Goal: Task Accomplishment & Management: Use online tool/utility

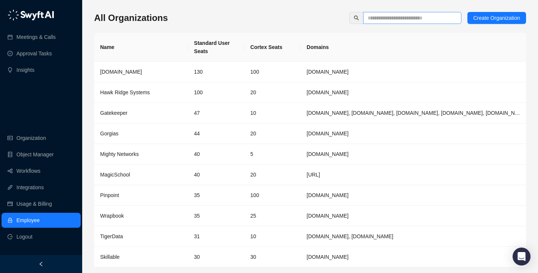
click at [402, 13] on span at bounding box center [412, 18] width 98 height 12
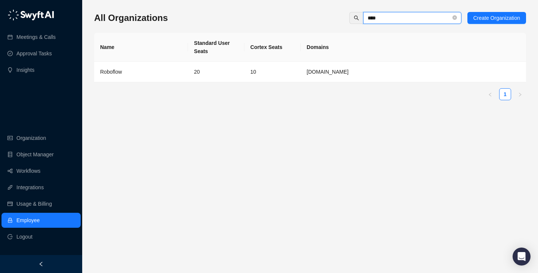
type input "****"
click at [217, 80] on td "20" at bounding box center [216, 72] width 56 height 21
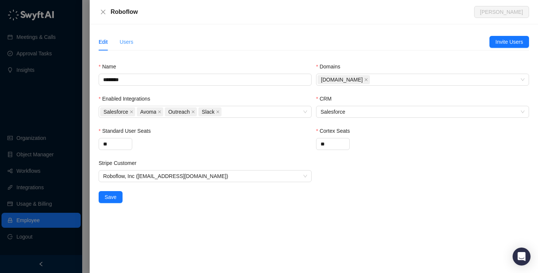
click at [129, 50] on div "Users" at bounding box center [127, 41] width 14 height 17
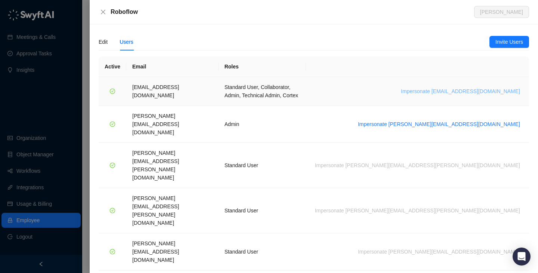
click at [469, 87] on span "Impersonate jack@roboflow.com" at bounding box center [460, 91] width 119 height 8
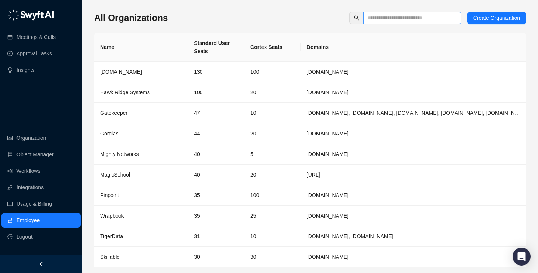
click at [404, 24] on span at bounding box center [412, 18] width 98 height 12
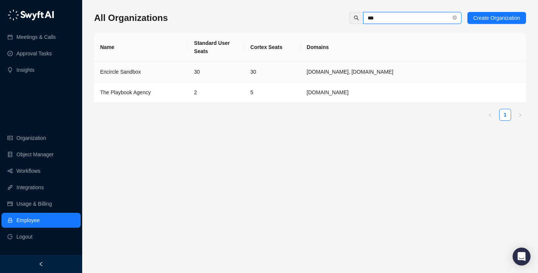
type input "***"
click at [191, 80] on td "30" at bounding box center [216, 72] width 56 height 21
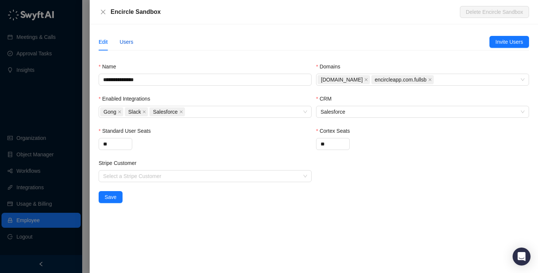
click at [133, 45] on div "Users" at bounding box center [127, 42] width 14 height 8
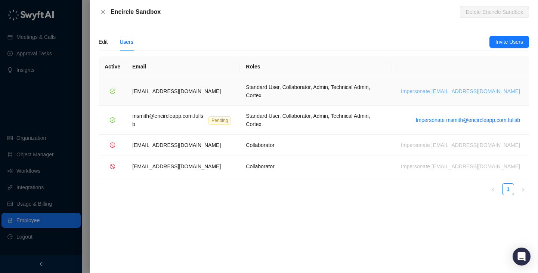
click at [491, 87] on span "Impersonate msmith@encircleapp.com" at bounding box center [460, 91] width 119 height 8
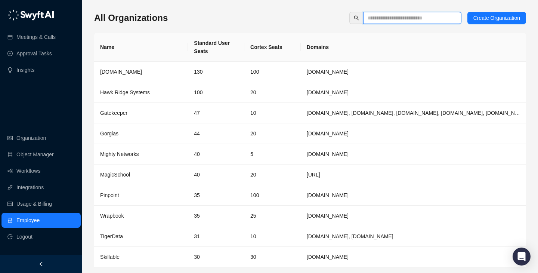
click at [430, 15] on input "text" at bounding box center [409, 18] width 83 height 8
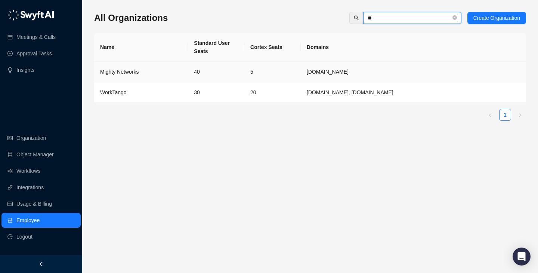
type input "**"
click at [215, 93] on td "30" at bounding box center [216, 92] width 56 height 21
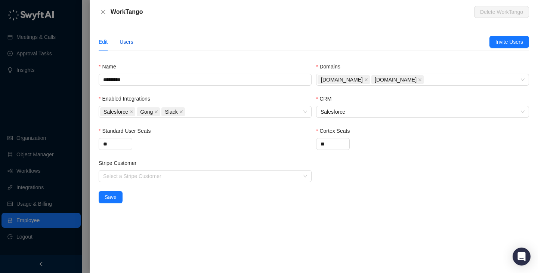
click at [124, 41] on div "Users" at bounding box center [127, 42] width 14 height 8
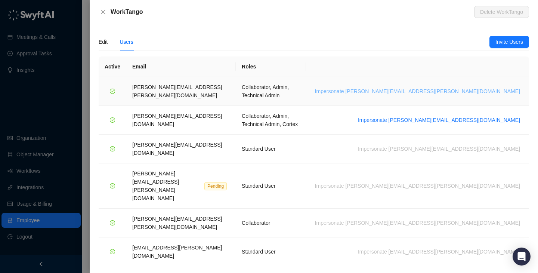
click at [487, 89] on span "Impersonate lisa.hall@worktango.com" at bounding box center [417, 91] width 205 height 8
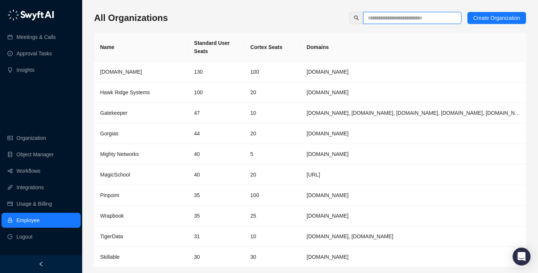
click at [406, 21] on input "text" at bounding box center [409, 18] width 83 height 8
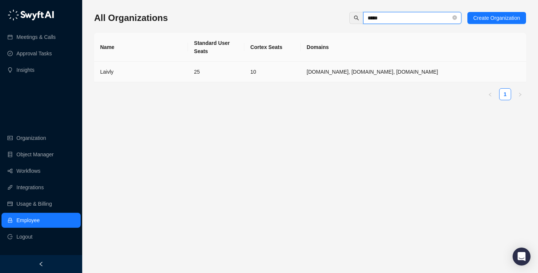
type input "*****"
click at [225, 76] on td "25" at bounding box center [216, 72] width 56 height 21
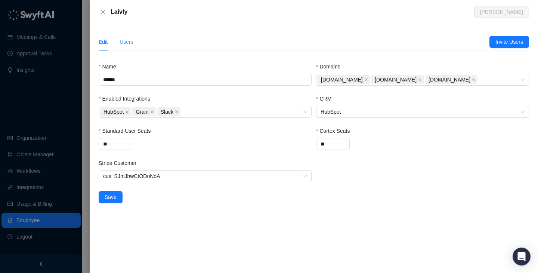
click at [128, 47] on div "Users" at bounding box center [127, 41] width 14 height 17
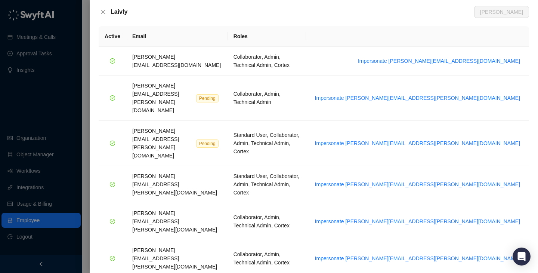
scroll to position [27, 0]
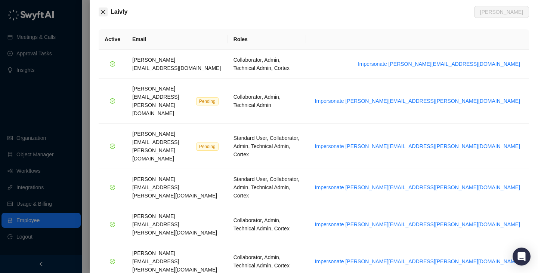
click at [105, 16] on button "Close" at bounding box center [103, 11] width 9 height 9
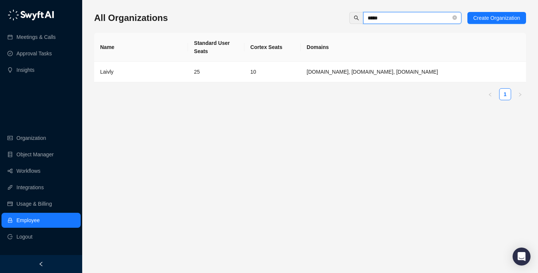
click at [392, 21] on input "*****" at bounding box center [409, 18] width 83 height 8
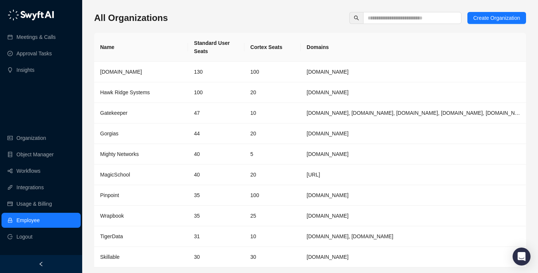
click at [254, 19] on div "All Organizations Create Organization" at bounding box center [310, 18] width 432 height 12
click at [380, 16] on input "text" at bounding box center [409, 18] width 83 height 8
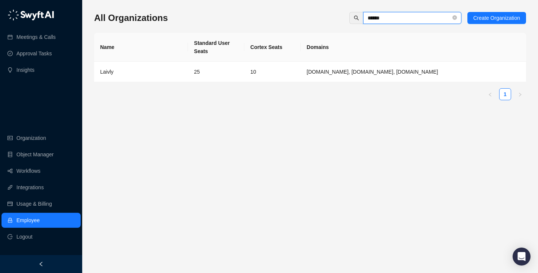
type input "******"
click at [242, 75] on td "25" at bounding box center [216, 72] width 56 height 21
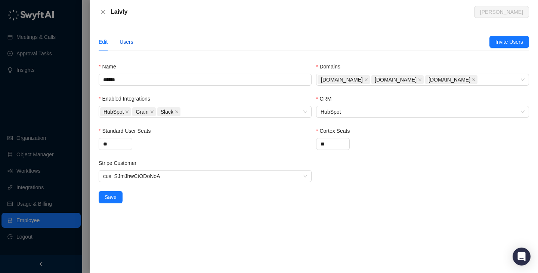
click at [124, 44] on div "Users" at bounding box center [127, 42] width 14 height 8
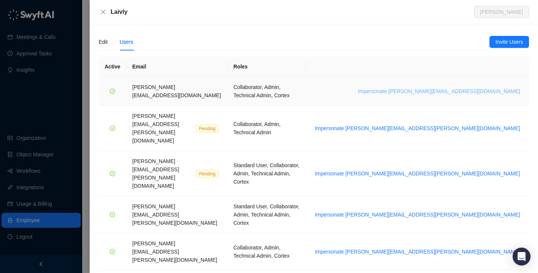
click at [444, 89] on span "Impersonate chris.moakler@laivly.com" at bounding box center [439, 91] width 162 height 8
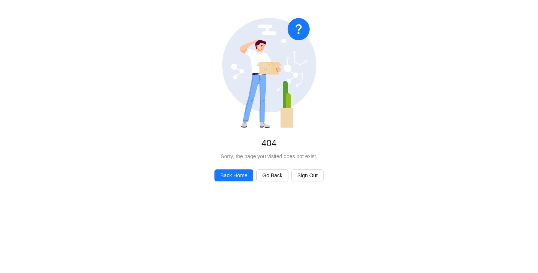
click at [235, 168] on div "No Found 404 Sorry, the page you visited does not exist. Back Home Go Back Sign…" at bounding box center [269, 99] width 538 height 199
click at [238, 175] on span "Back Home" at bounding box center [233, 175] width 27 height 8
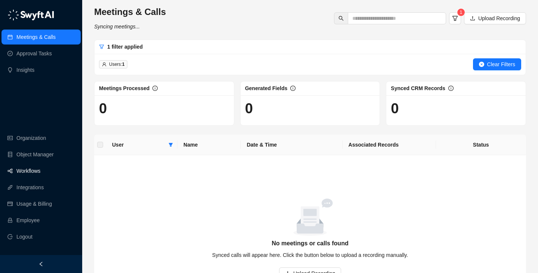
click at [32, 172] on link "Workflows" at bounding box center [28, 170] width 24 height 15
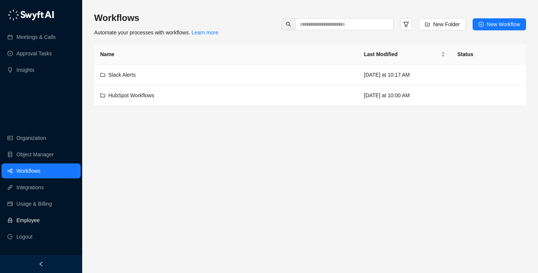
click at [40, 219] on link "Employee" at bounding box center [27, 220] width 23 height 15
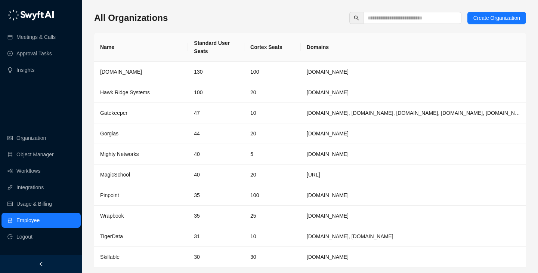
click at [304, 11] on div "All Organizations Create Organization Name Standard User Seats Cortex Seats Dom…" at bounding box center [310, 148] width 432 height 285
click at [269, 24] on div "All Organizations Create Organization Name Standard User Seats Cortex Seats Dom…" at bounding box center [310, 151] width 432 height 279
click at [431, 20] on input "text" at bounding box center [409, 18] width 83 height 8
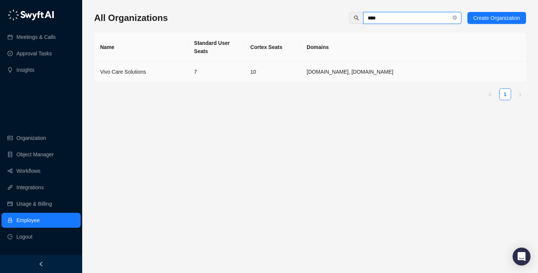
type input "****"
click at [207, 71] on td "7" at bounding box center [216, 72] width 56 height 21
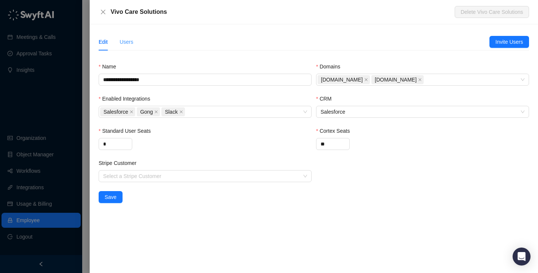
click at [132, 48] on div "Users" at bounding box center [127, 41] width 14 height 17
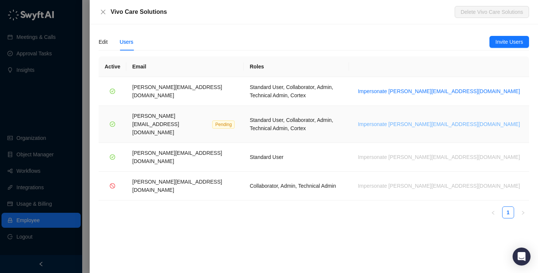
click at [435, 120] on span "Impersonate [PERSON_NAME][EMAIL_ADDRESS][DOMAIN_NAME]" at bounding box center [439, 124] width 162 height 8
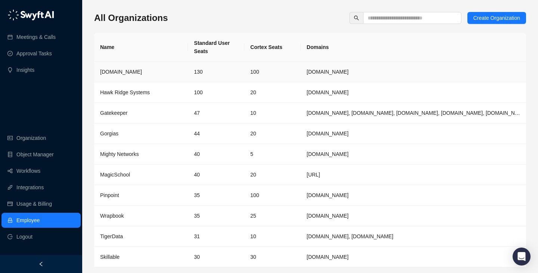
click at [283, 69] on td "100" at bounding box center [272, 72] width 56 height 21
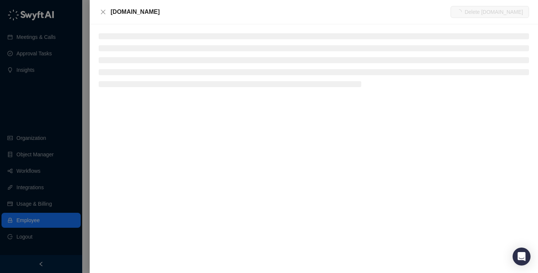
click at [132, 32] on div at bounding box center [314, 148] width 448 height 249
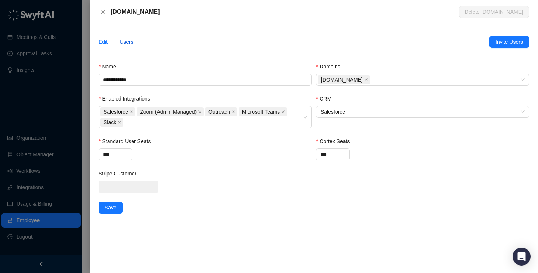
click at [131, 41] on div "Users" at bounding box center [127, 42] width 14 height 8
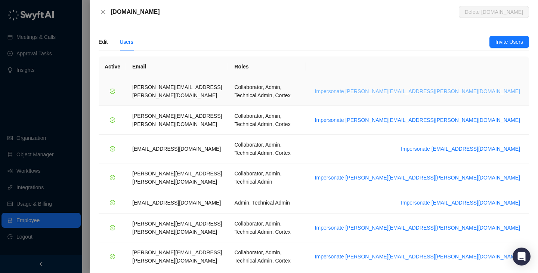
click at [490, 87] on span "Impersonate [PERSON_NAME][EMAIL_ADDRESS][PERSON_NAME][DOMAIN_NAME]" at bounding box center [417, 91] width 205 height 8
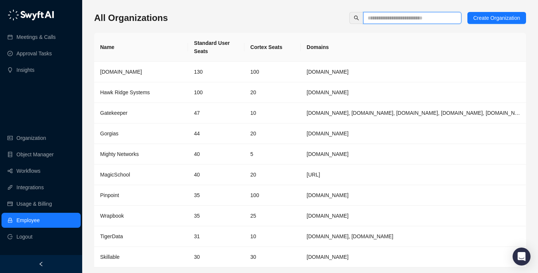
click at [382, 15] on input "text" at bounding box center [409, 18] width 83 height 8
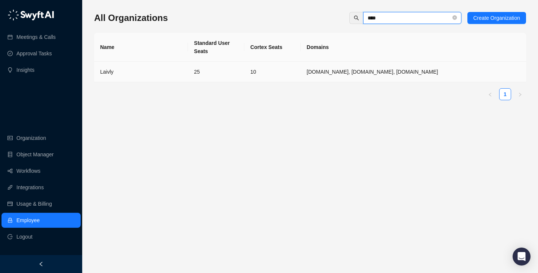
type input "****"
click at [214, 78] on td "25" at bounding box center [216, 72] width 56 height 21
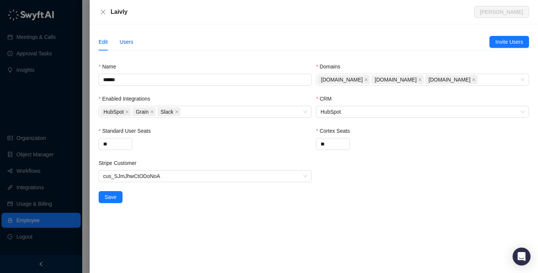
click at [126, 42] on div "Users" at bounding box center [127, 42] width 14 height 8
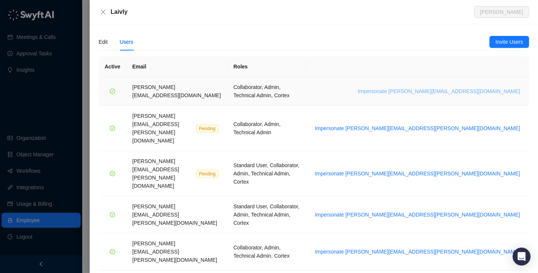
click at [468, 90] on span "Impersonate [PERSON_NAME][EMAIL_ADDRESS][DOMAIN_NAME]" at bounding box center [439, 91] width 162 height 8
